Goal: Obtain resource: Obtain resource

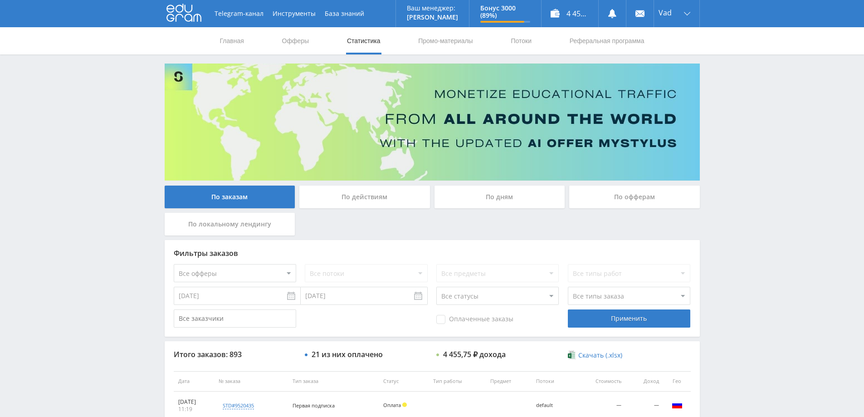
click at [522, 197] on div "По дням" at bounding box center [499, 196] width 131 height 23
click at [0, 0] on input "По дням" at bounding box center [0, 0] width 0 height 0
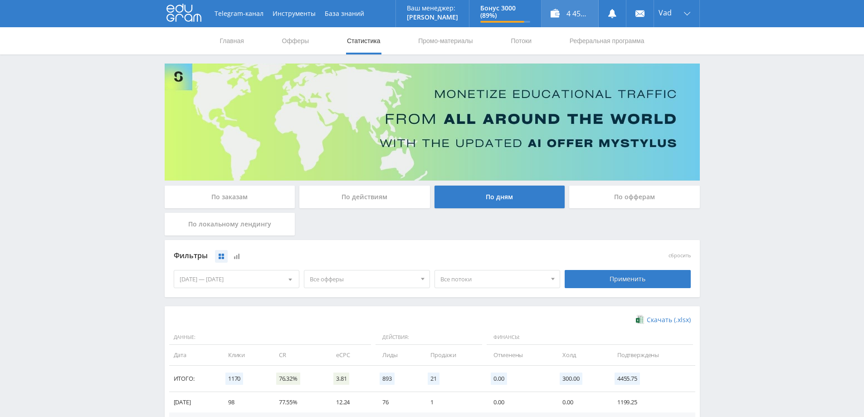
click at [577, 11] on div "4 455,75 ₽" at bounding box center [569, 13] width 57 height 27
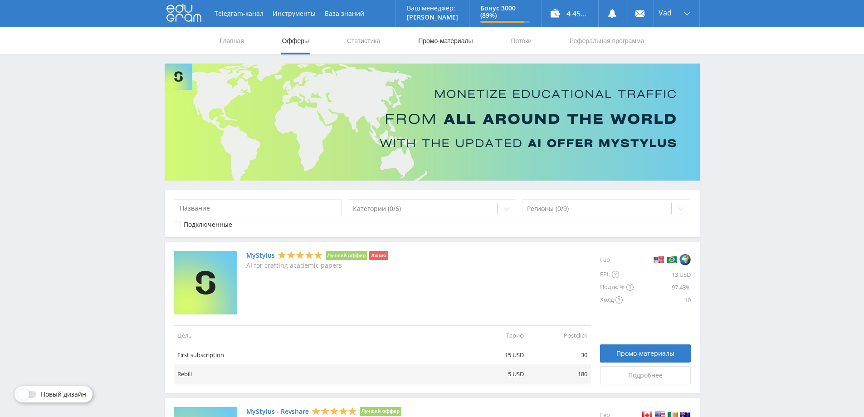
click at [448, 39] on link "Промо-материалы" at bounding box center [445, 40] width 56 height 27
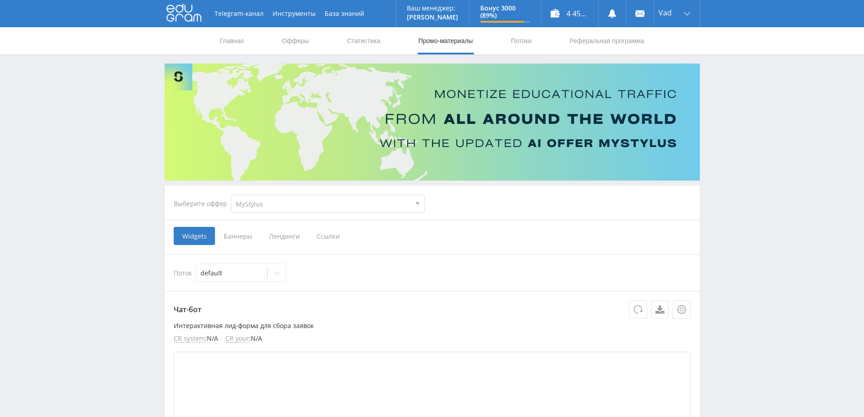
click at [308, 205] on select "MyStylus MyStylus - Revshare Кампус AI Studybay Автор24 Studybay [GEOGRAPHIC_DA…" at bounding box center [328, 204] width 194 height 18
select select "376"
click at [231, 195] on select "MyStylus MyStylus - Revshare Кампус AI Studybay Автор24 Studybay [GEOGRAPHIC_DA…" at bounding box center [328, 204] width 194 height 18
select select "376"
click at [227, 237] on span "Ссылки" at bounding box center [235, 236] width 40 height 18
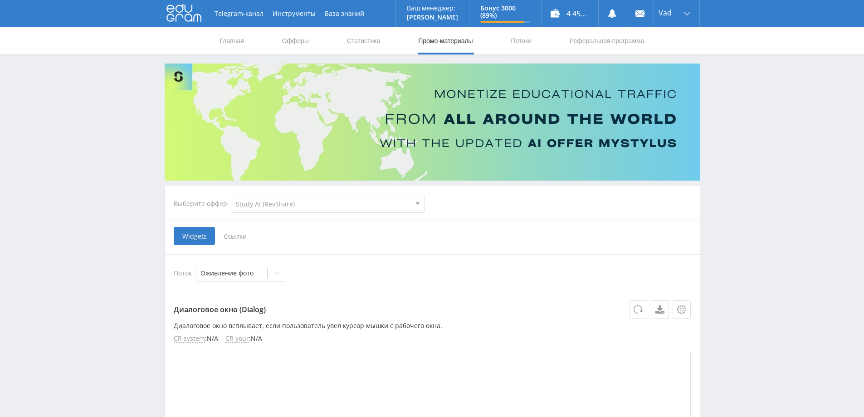
click at [0, 0] on input "Ссылки" at bounding box center [0, 0] width 0 height 0
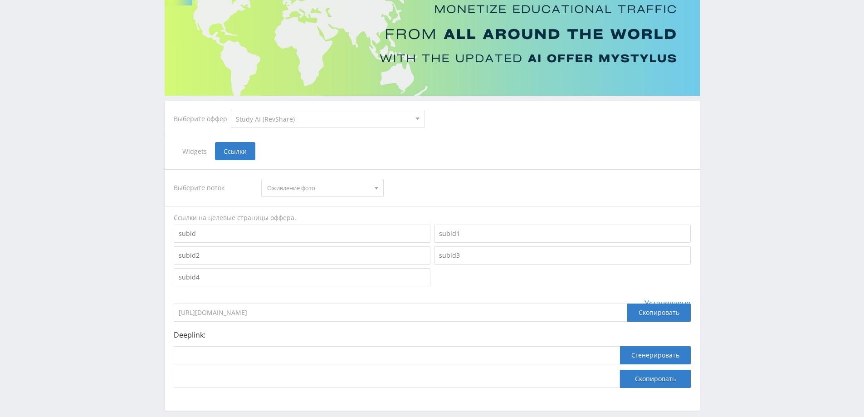
scroll to position [91, 0]
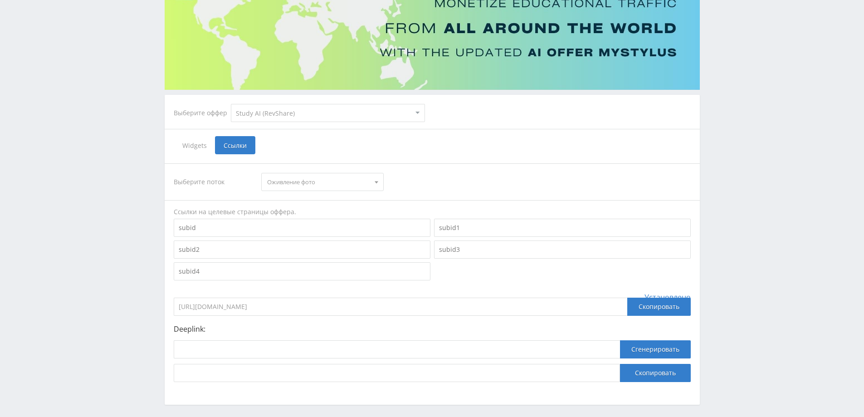
click at [364, 180] on span "Оживление фото" at bounding box center [318, 181] width 102 height 17
click at [339, 200] on button "Оживление фото" at bounding box center [323, 198] width 122 height 13
click at [304, 181] on span "Оживление фото" at bounding box center [318, 181] width 102 height 17
click at [291, 211] on button "default" at bounding box center [323, 211] width 122 height 13
click at [297, 180] on span "default" at bounding box center [318, 181] width 102 height 17
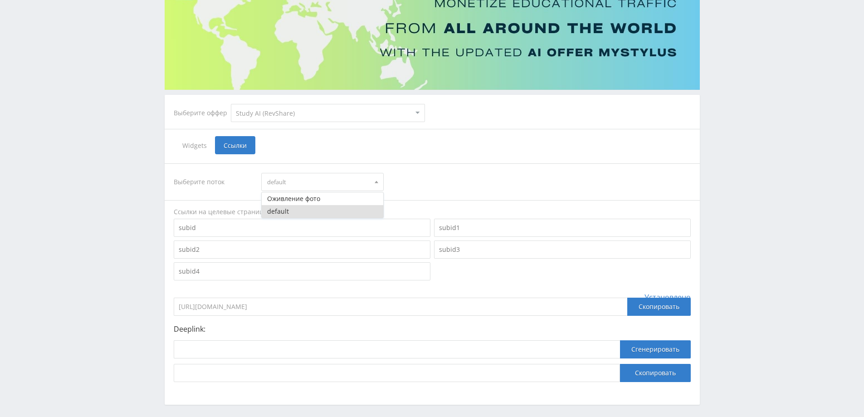
click at [223, 225] on input at bounding box center [302, 228] width 257 height 18
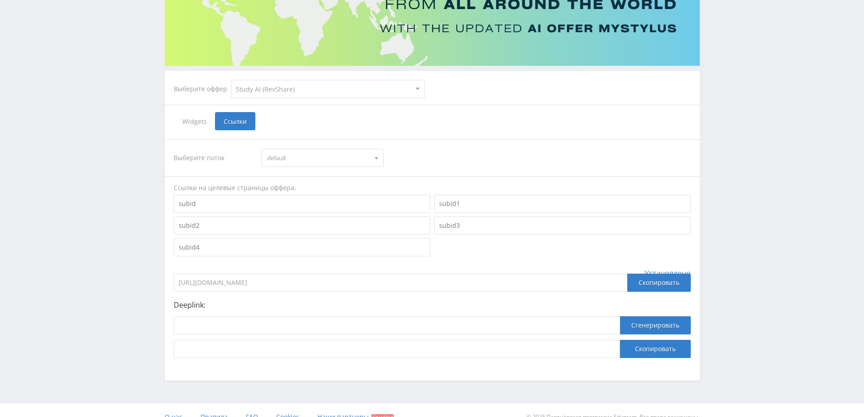
scroll to position [128, 0]
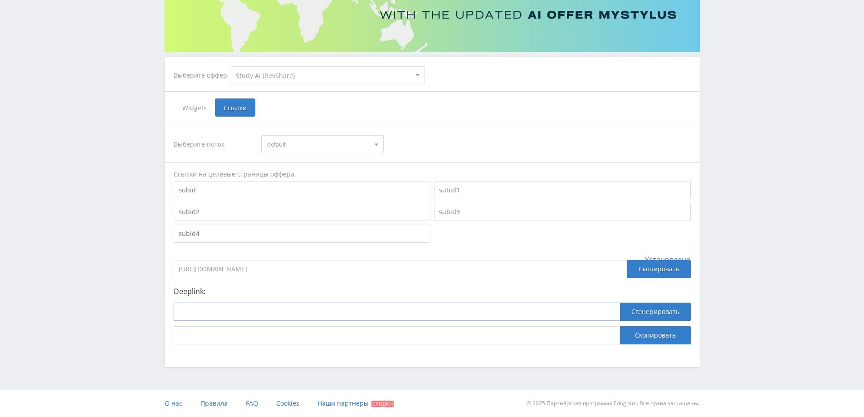
click at [333, 304] on input at bounding box center [397, 311] width 446 height 18
click at [273, 195] on input at bounding box center [302, 190] width 257 height 18
click at [245, 191] on input at bounding box center [302, 190] width 257 height 18
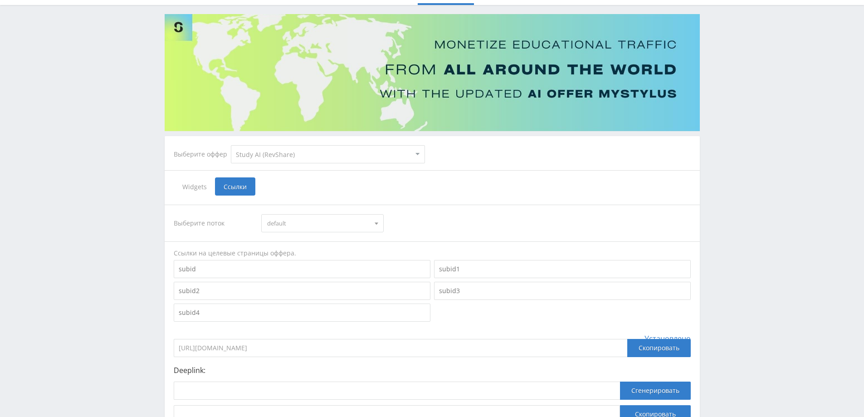
scroll to position [0, 0]
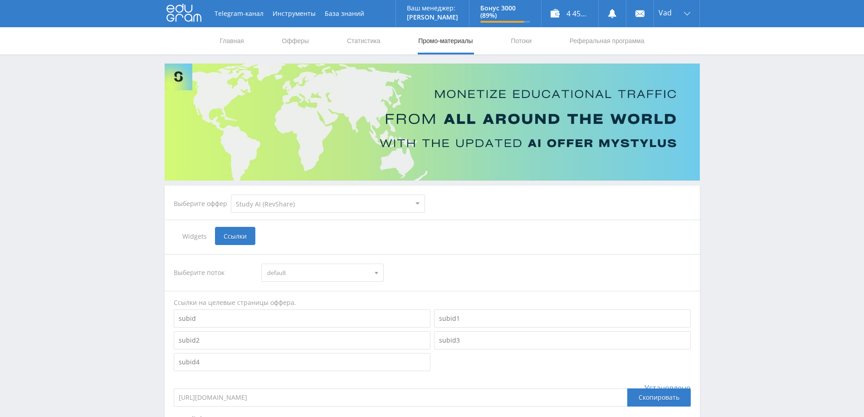
click at [344, 269] on span "default" at bounding box center [318, 272] width 102 height 17
click at [231, 321] on input at bounding box center [302, 318] width 257 height 18
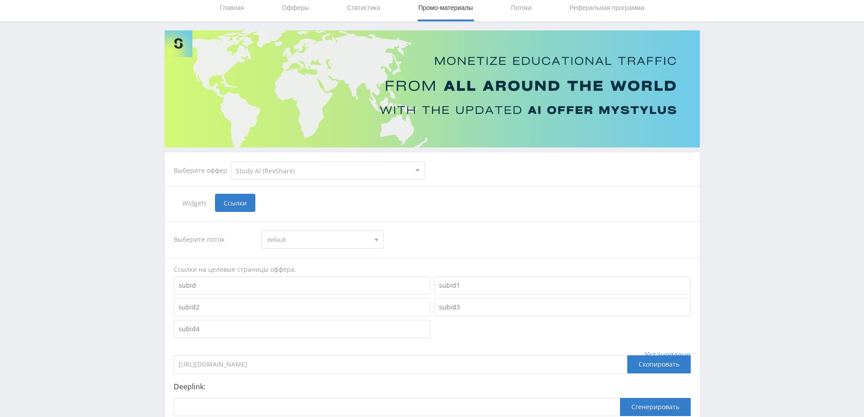
scroll to position [128, 0]
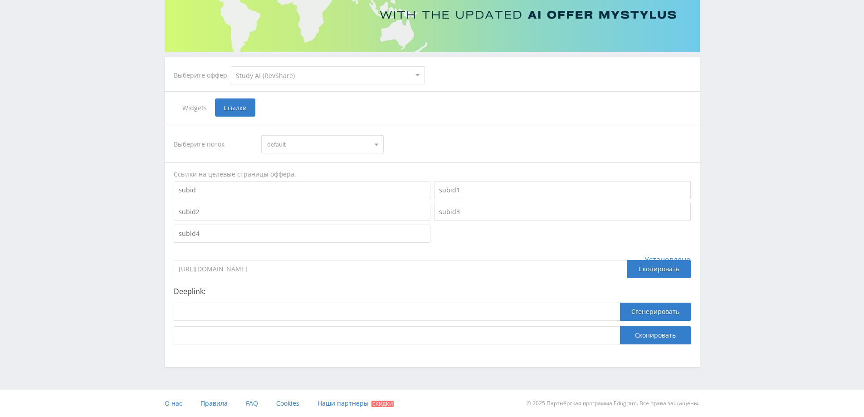
paste input "[URL]"
type input "[URL]"
click at [328, 143] on span "default" at bounding box center [318, 144] width 102 height 17
click at [653, 272] on div "Скопировать" at bounding box center [658, 269] width 63 height 18
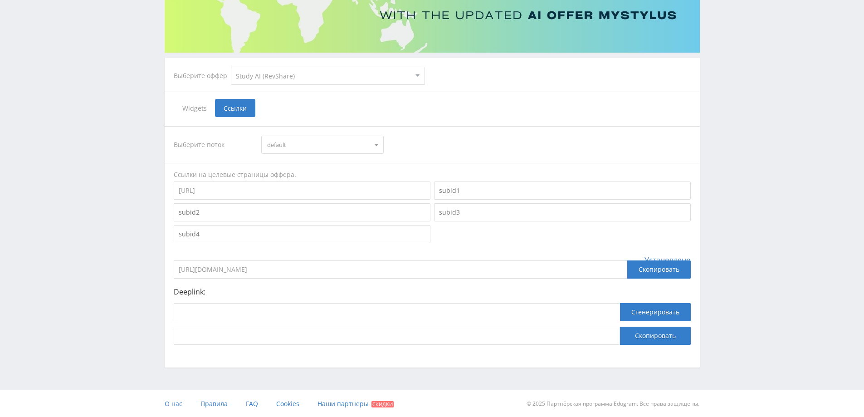
scroll to position [0, 0]
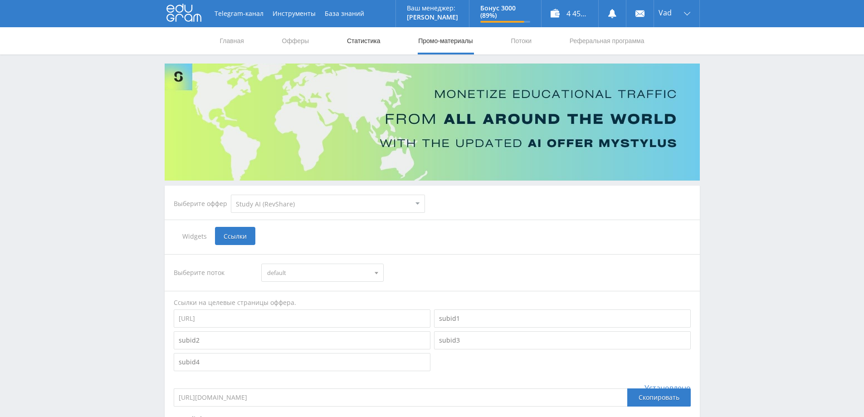
click at [369, 43] on link "Статистика" at bounding box center [363, 40] width 35 height 27
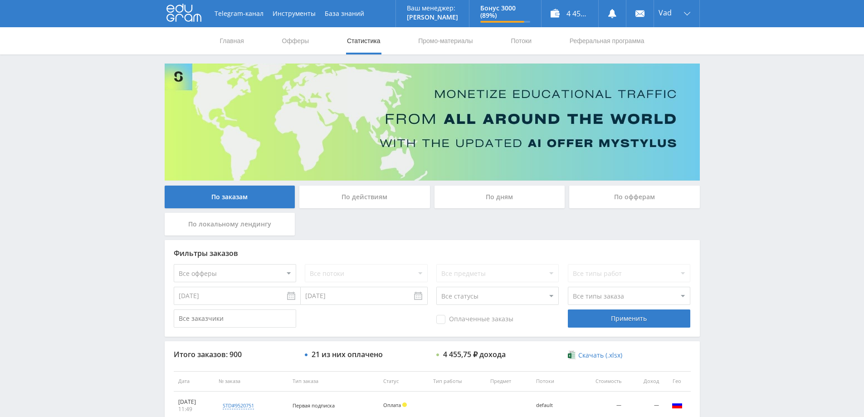
click at [511, 200] on div "По дням" at bounding box center [499, 196] width 131 height 23
click at [0, 0] on input "По дням" at bounding box center [0, 0] width 0 height 0
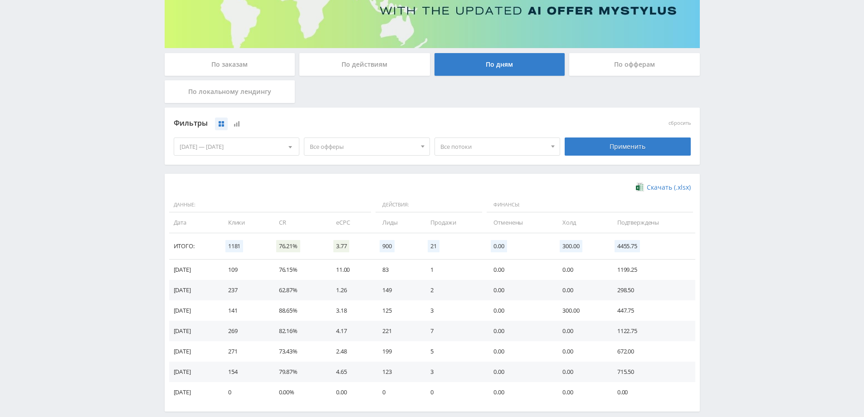
scroll to position [136, 0]
